Goal: Task Accomplishment & Management: Manage account settings

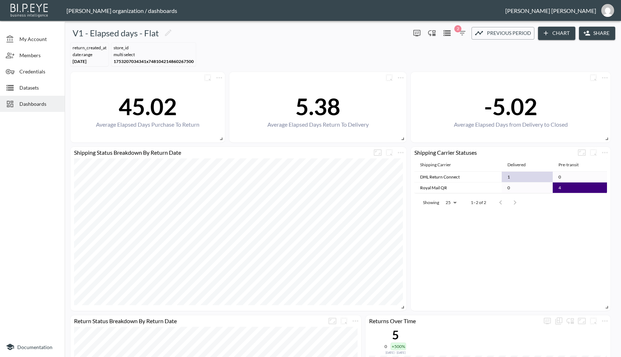
click at [29, 106] on span "Dashboards" at bounding box center [39, 104] width 40 height 8
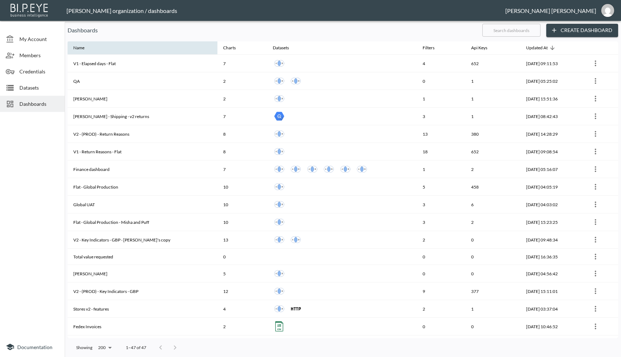
click at [115, 49] on th "Name" at bounding box center [143, 48] width 150 height 14
click at [78, 49] on div "Name" at bounding box center [78, 47] width 11 height 9
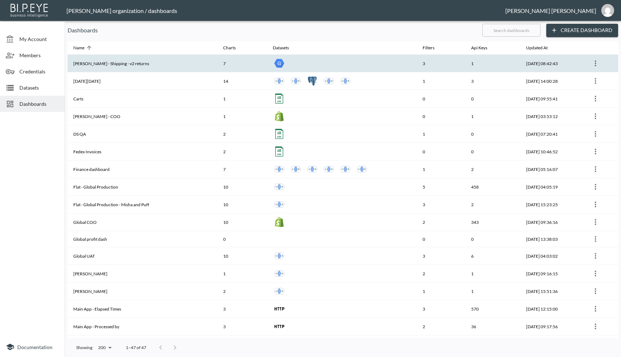
click at [167, 69] on th "[PERSON_NAME] - Shipping - v2 returns" at bounding box center [143, 64] width 150 height 18
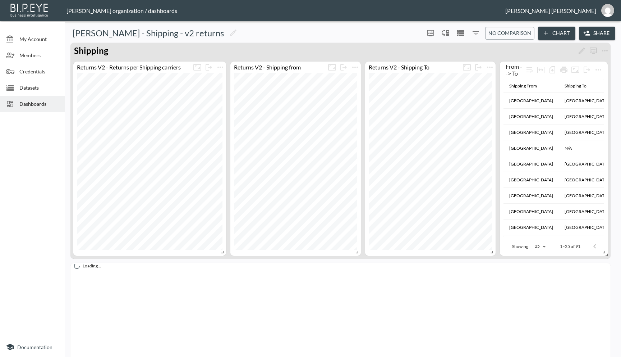
click at [31, 107] on span "Dashboards" at bounding box center [39, 104] width 40 height 8
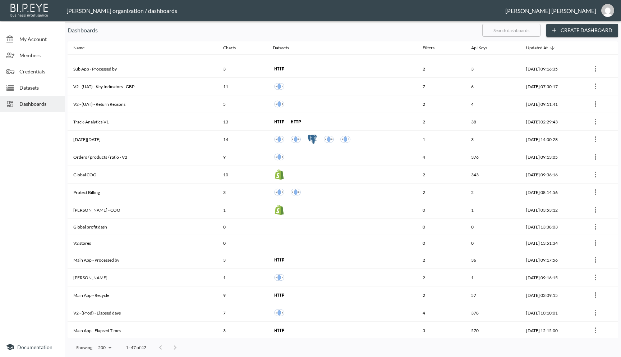
scroll to position [541, 0]
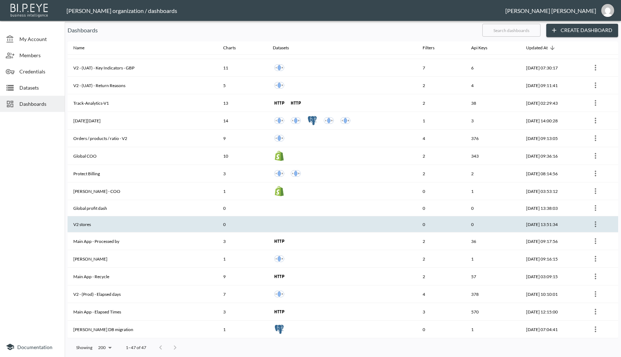
click at [98, 223] on th "V2 stores" at bounding box center [143, 224] width 150 height 16
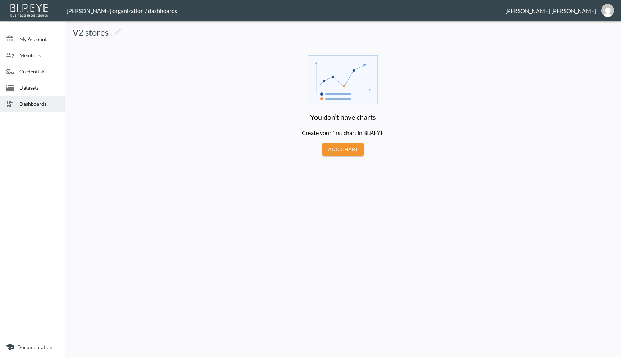
click at [20, 108] on div "Dashboards" at bounding box center [32, 104] width 65 height 16
click at [36, 91] on span "Datasets" at bounding box center [39, 88] width 40 height 8
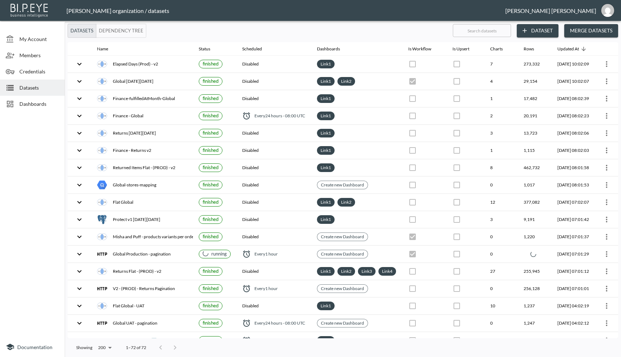
checkbox input "true"
checkbox input "false"
checkbox input "true"
checkbox input "false"
checkbox input "true"
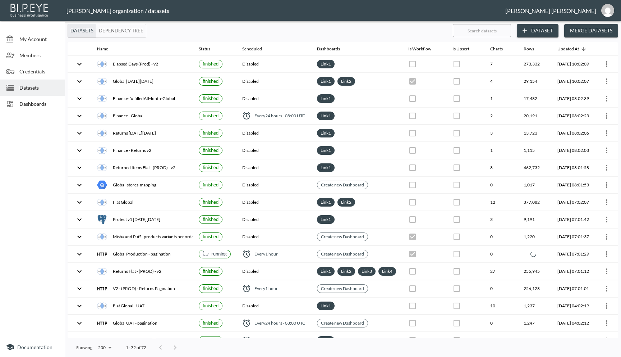
checkbox input "false"
checkbox input "true"
checkbox input "false"
checkbox input "true"
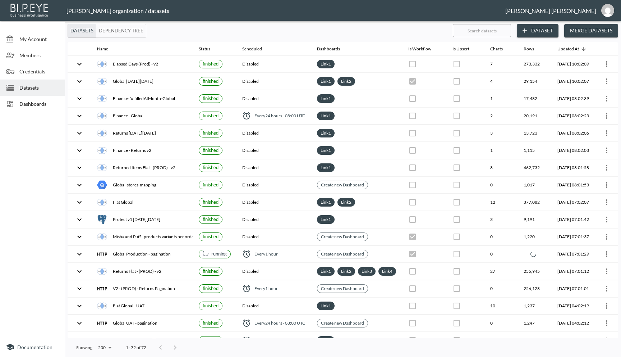
checkbox input "false"
checkbox input "true"
checkbox input "false"
checkbox input "true"
checkbox input "false"
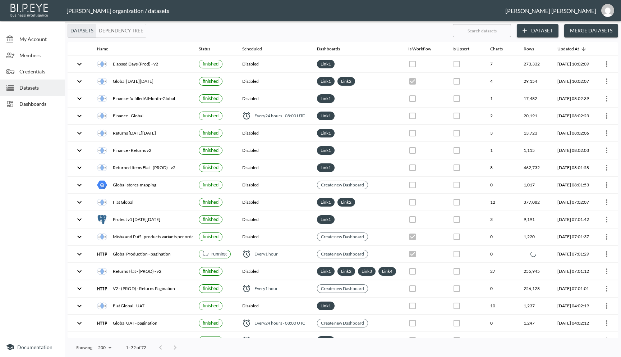
checkbox input "true"
checkbox input "false"
checkbox input "true"
checkbox input "false"
checkbox input "true"
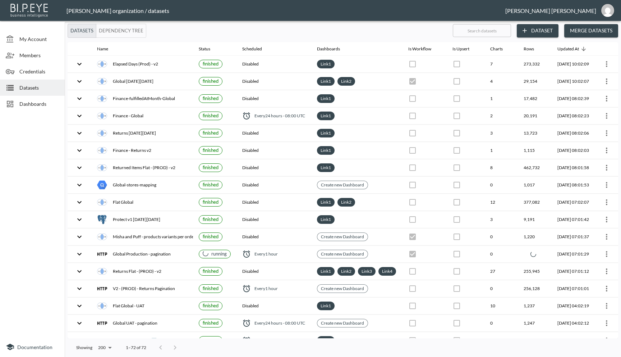
checkbox input "false"
checkbox input "true"
checkbox input "false"
checkbox input "true"
checkbox input "false"
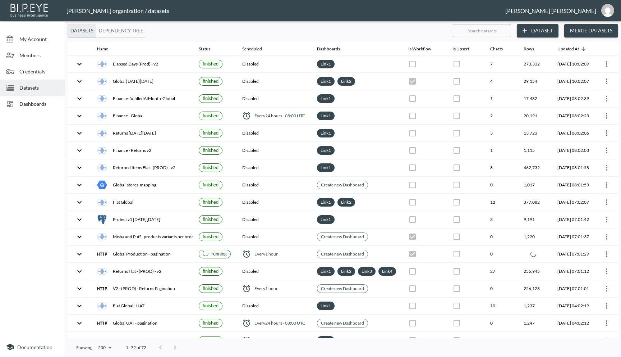
checkbox input "true"
checkbox input "false"
checkbox input "true"
checkbox input "false"
checkbox input "true"
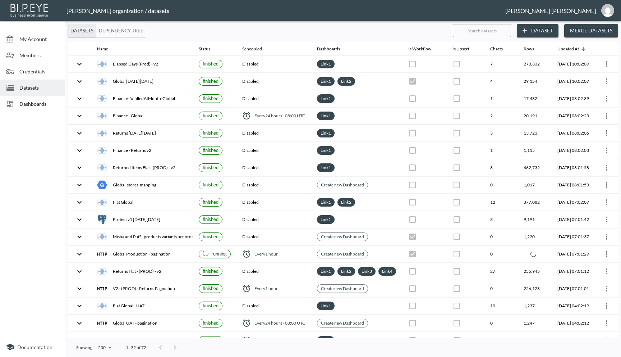
checkbox input "false"
checkbox input "true"
checkbox input "false"
checkbox input "true"
checkbox input "false"
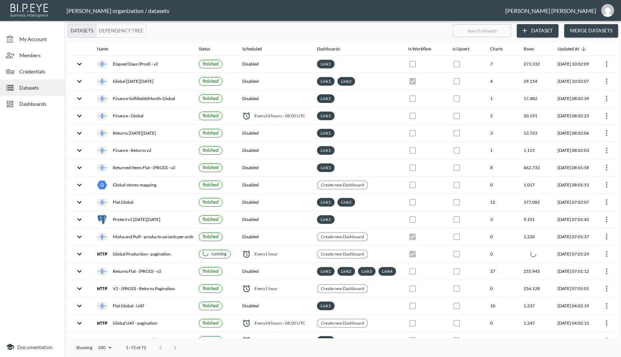
checkbox input "true"
checkbox input "false"
checkbox input "true"
checkbox input "false"
checkbox input "true"
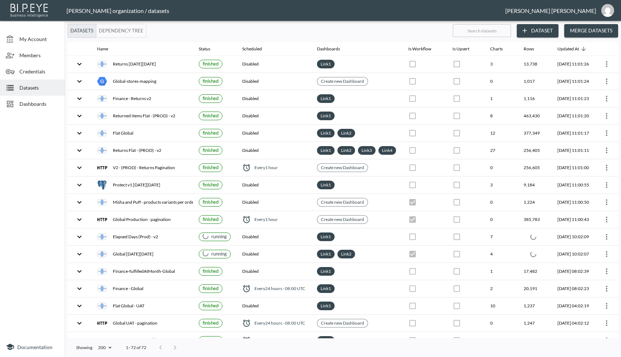
checkbox input "true"
checkbox input "false"
checkbox input "true"
checkbox input "false"
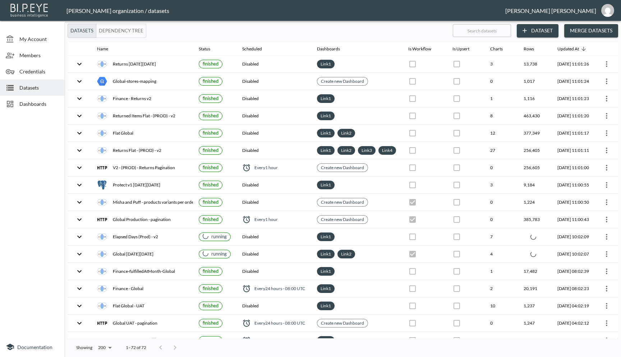
checkbox input "true"
checkbox input "false"
checkbox input "true"
checkbox input "false"
checkbox input "true"
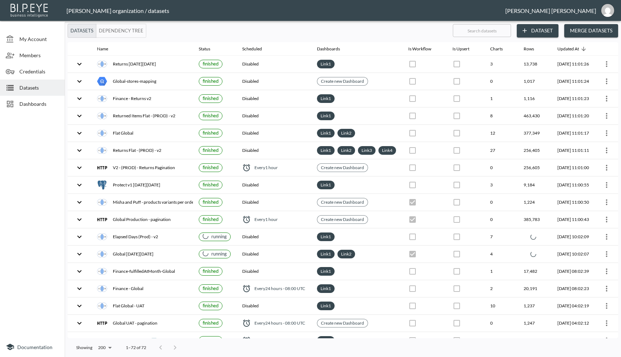
checkbox input "false"
checkbox input "true"
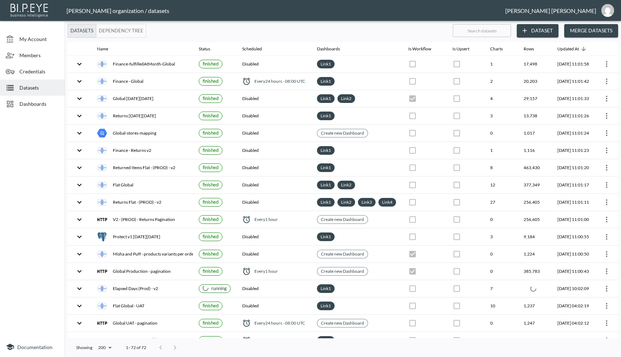
checkbox input "false"
checkbox input "true"
checkbox input "false"
checkbox input "true"
